Goal: Check status: Check status

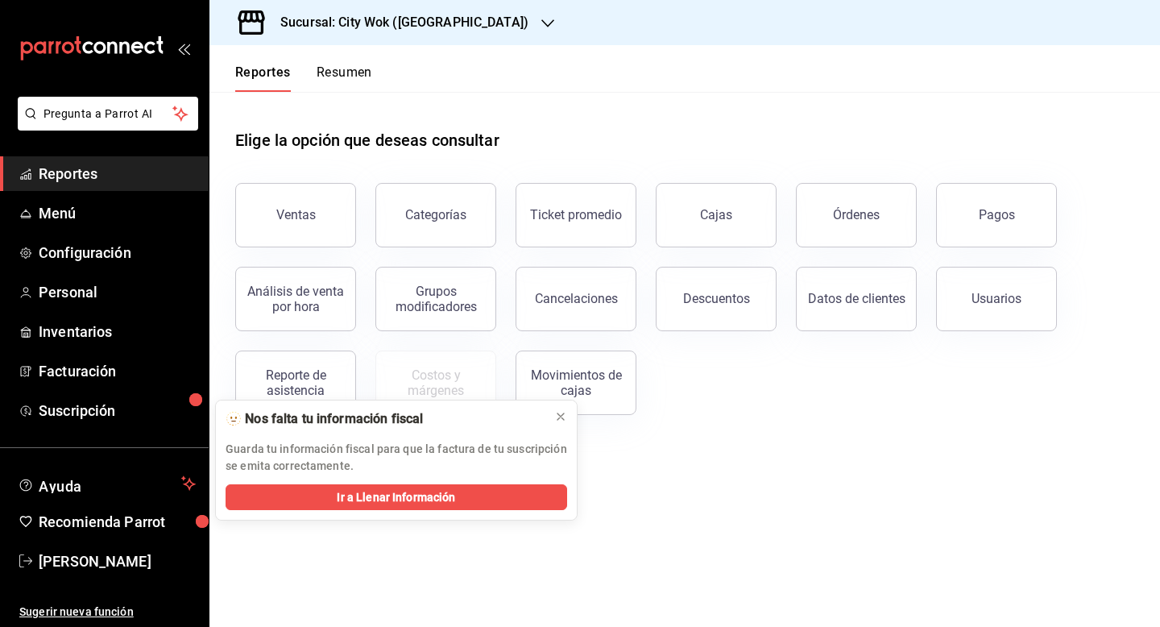
drag, startPoint x: 390, startPoint y: 74, endPoint x: 379, endPoint y: 74, distance: 11.3
click at [390, 74] on header "Reportes Resumen" at bounding box center [684, 68] width 951 height 47
click at [379, 74] on header "Reportes Resumen" at bounding box center [684, 68] width 951 height 47
click at [362, 72] on button "Resumen" at bounding box center [345, 77] width 56 height 27
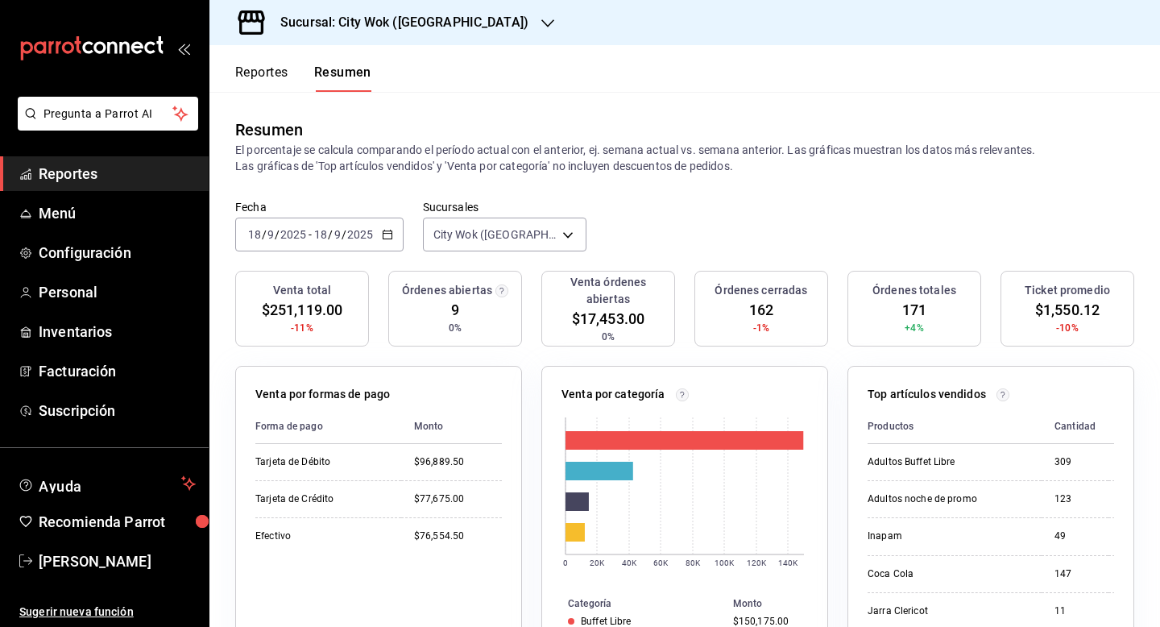
click at [402, 27] on h3 "Sucursal: City Wok (Tepeyac)" at bounding box center [397, 22] width 261 height 19
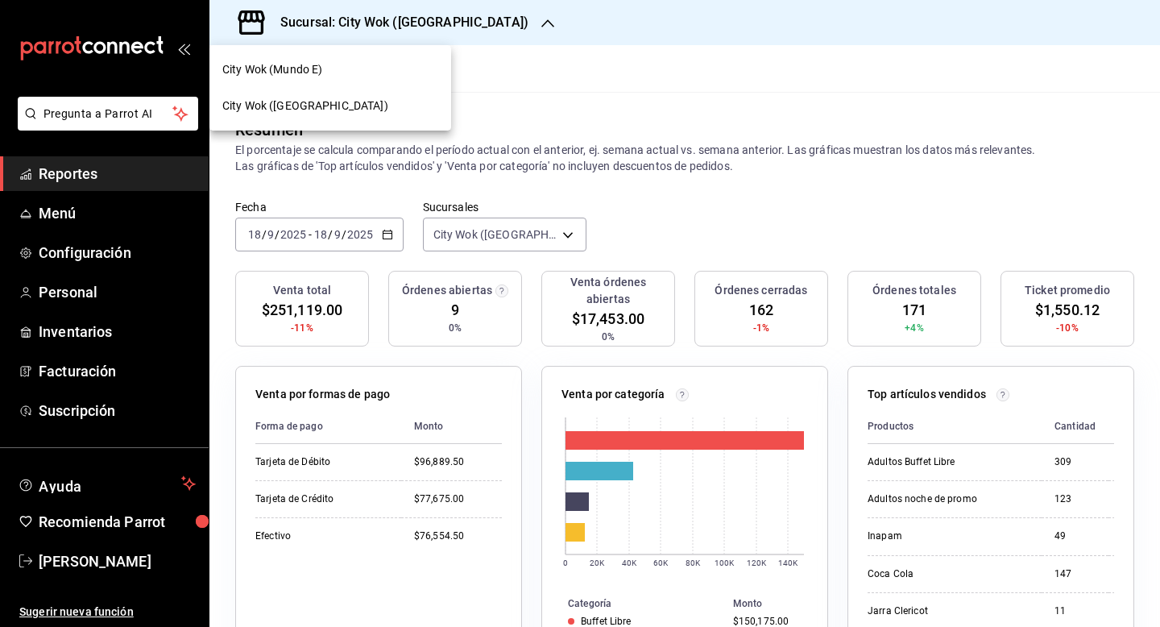
click at [344, 77] on div "City Wok (Mundo E)" at bounding box center [330, 69] width 216 height 17
